Goal: Task Accomplishment & Management: Use online tool/utility

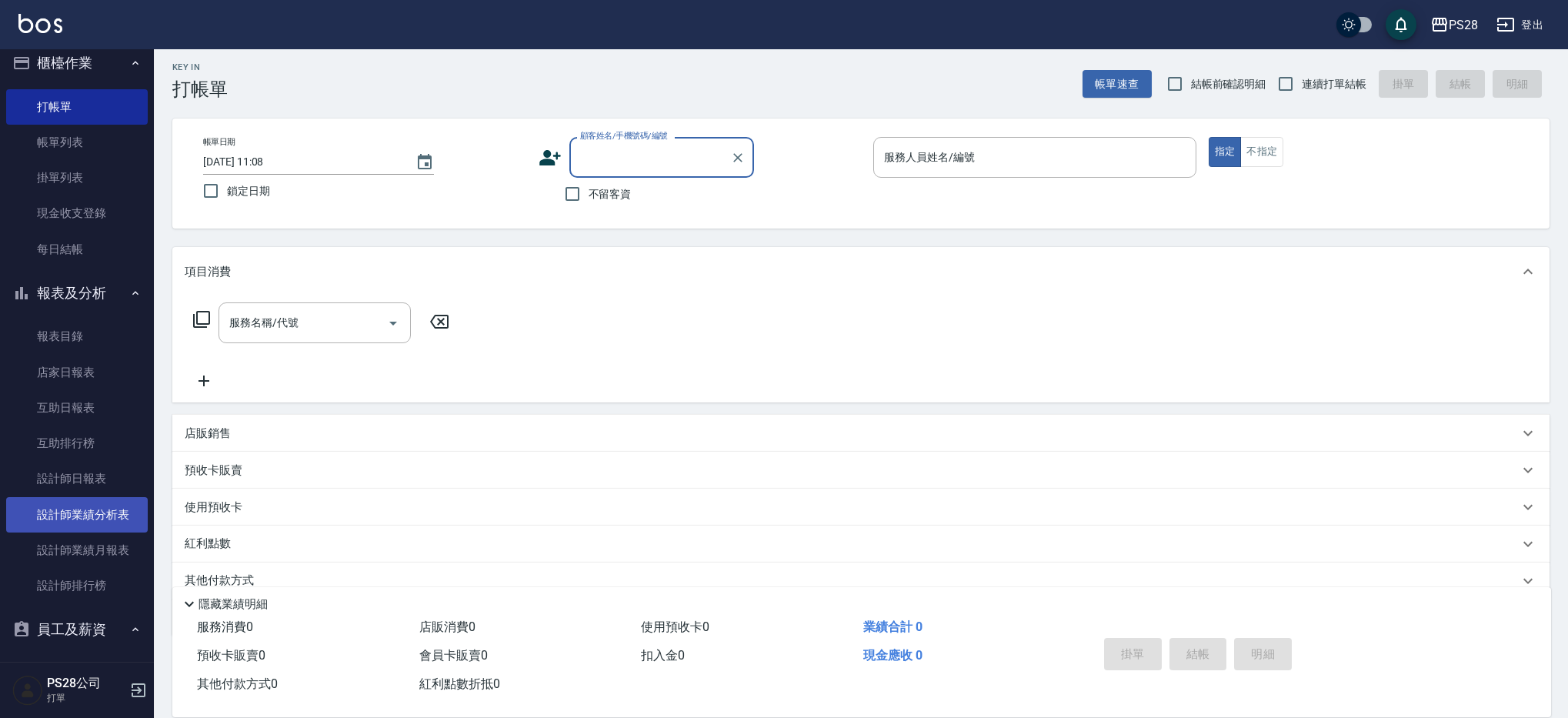
scroll to position [14, 0]
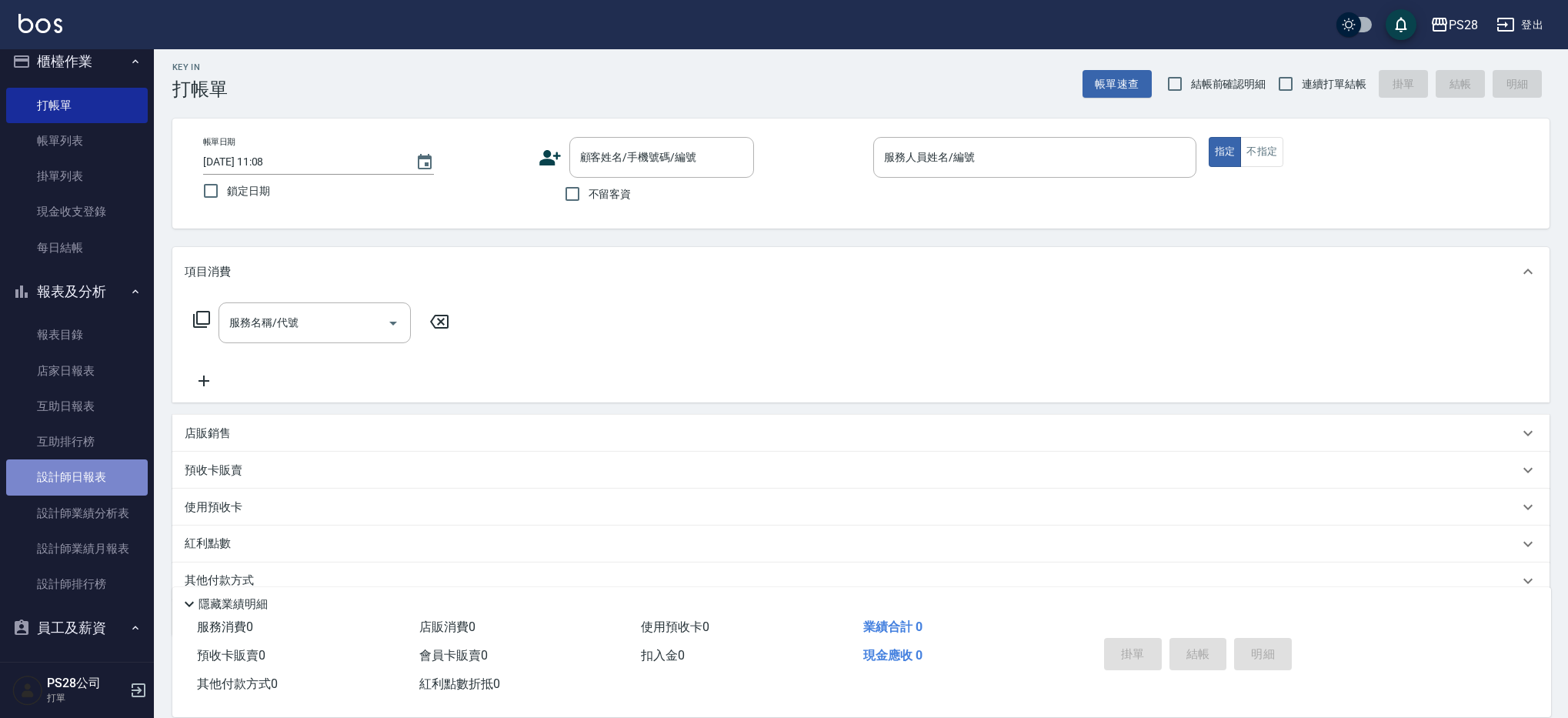
click at [82, 494] on link "設計師日報表" at bounding box center [77, 477] width 141 height 35
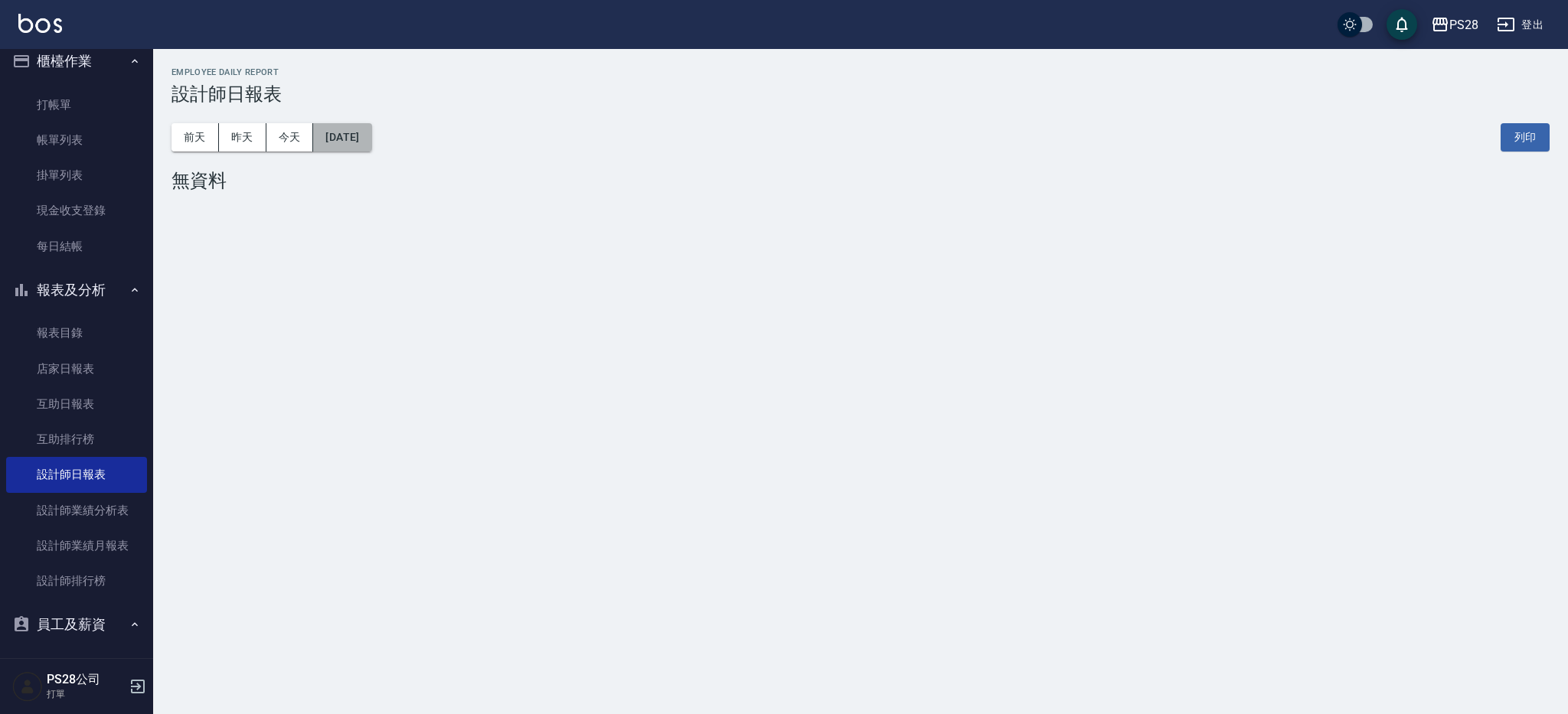
click at [346, 130] on button "[DATE]" at bounding box center [342, 137] width 58 height 28
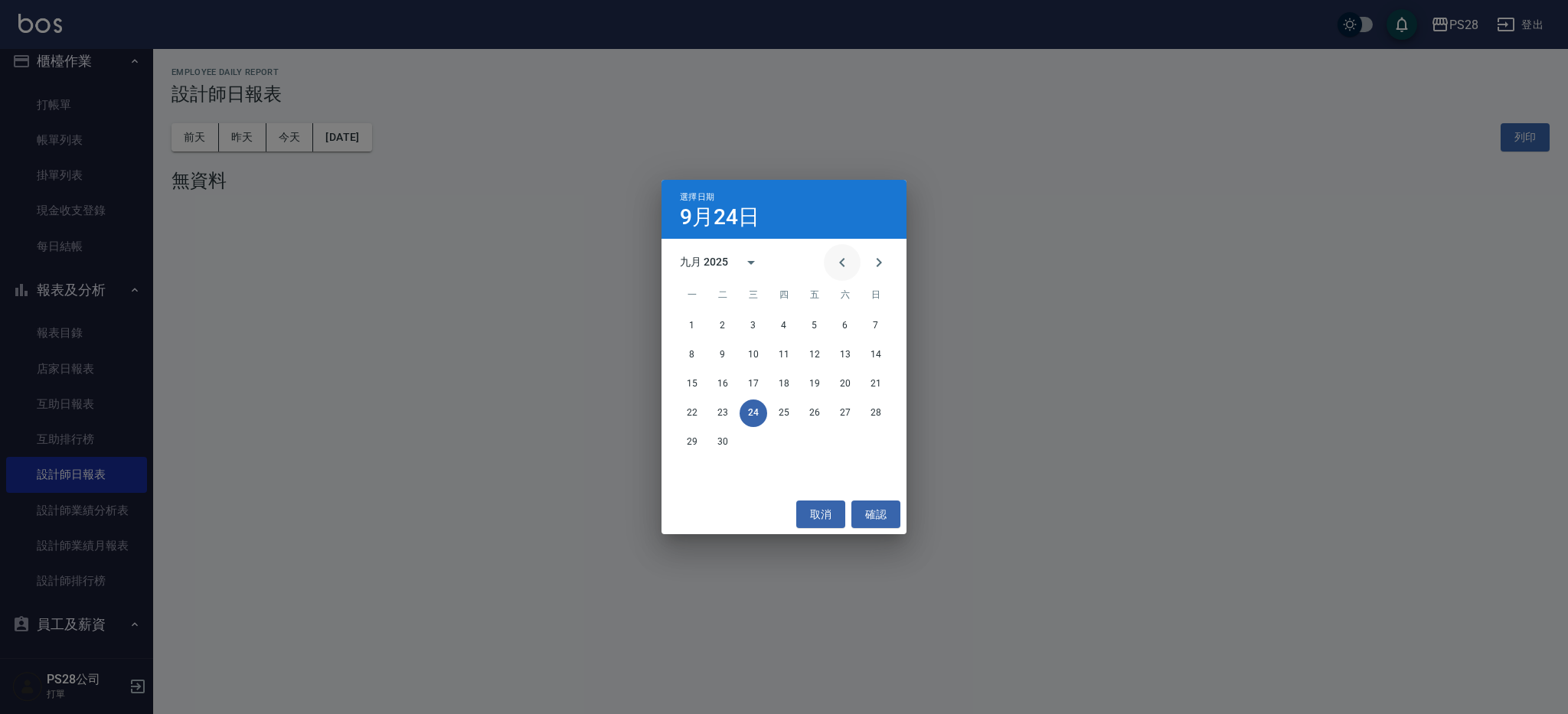
click at [841, 263] on icon "Previous month" at bounding box center [842, 263] width 6 height 9
click at [881, 359] on button "13" at bounding box center [876, 355] width 28 height 28
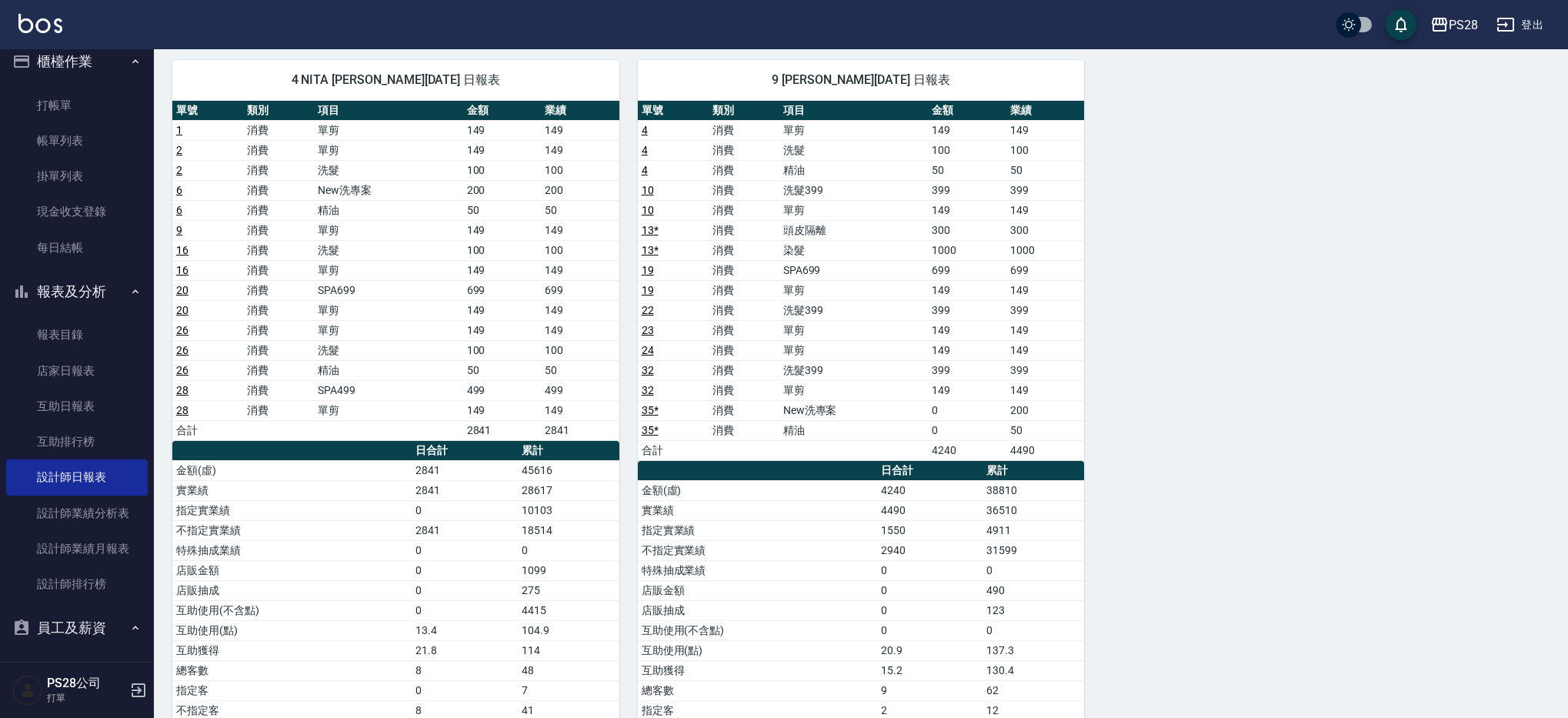
scroll to position [872, 0]
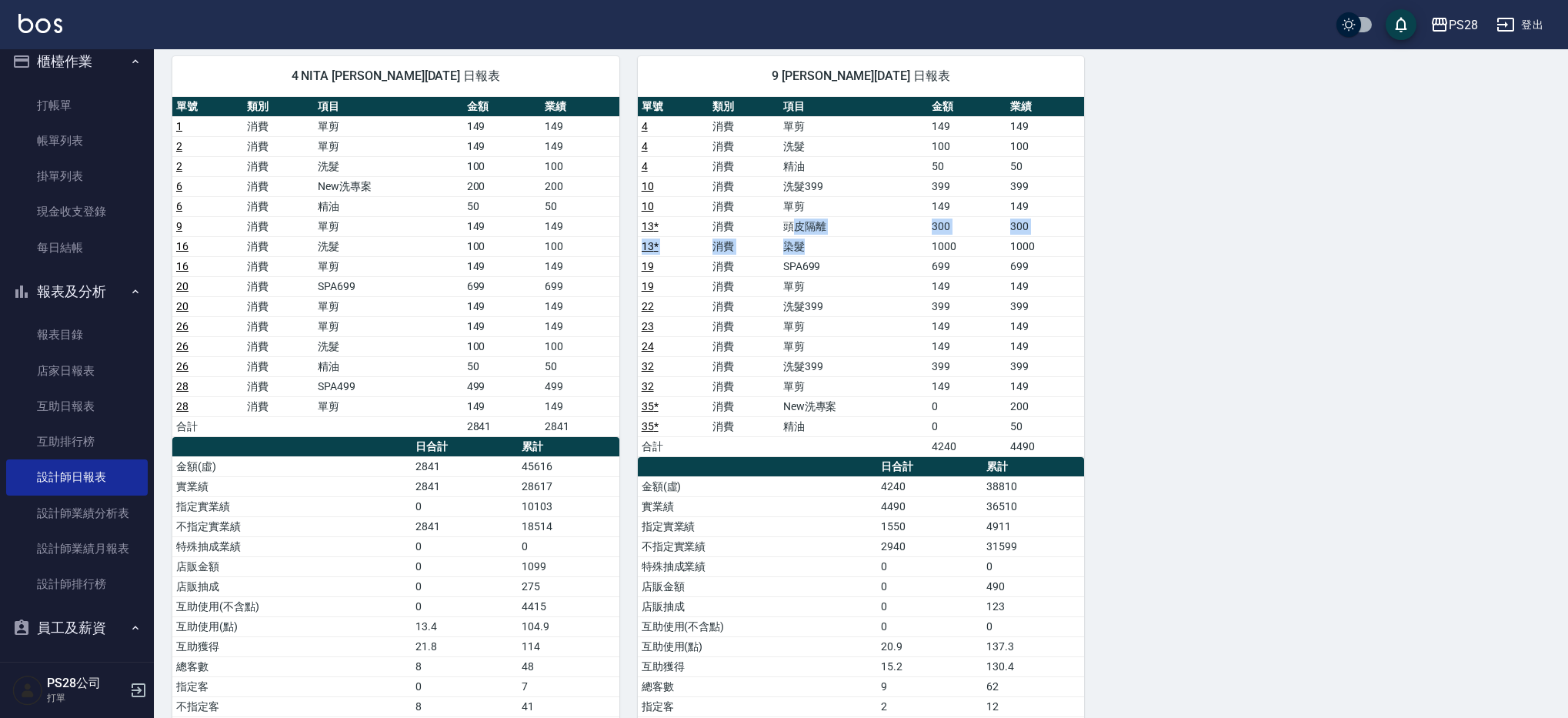
drag, startPoint x: 794, startPoint y: 221, endPoint x: 846, endPoint y: 244, distance: 56.9
click at [846, 244] on tbody "4 消費 單剪 149 149 4 消費 洗髮 100 100 4 消費 精油 50 50 10 消費 洗髮399 399 399 10 消費 單剪 149 …" at bounding box center [861, 286] width 447 height 340
